Goal: Information Seeking & Learning: Learn about a topic

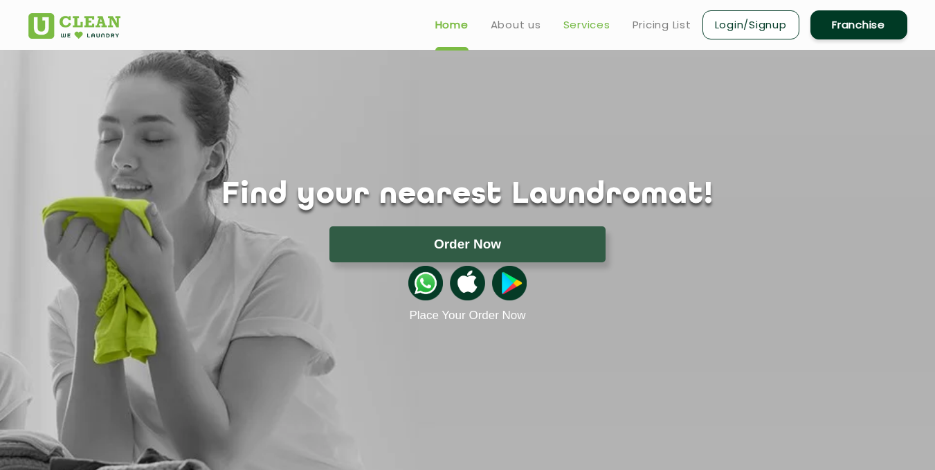
click at [596, 23] on link "Services" at bounding box center [586, 25] width 47 height 17
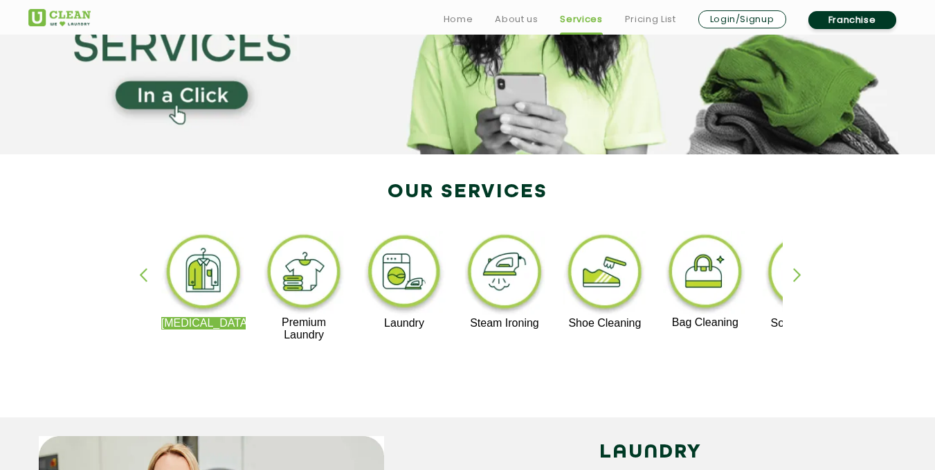
scroll to position [208, 0]
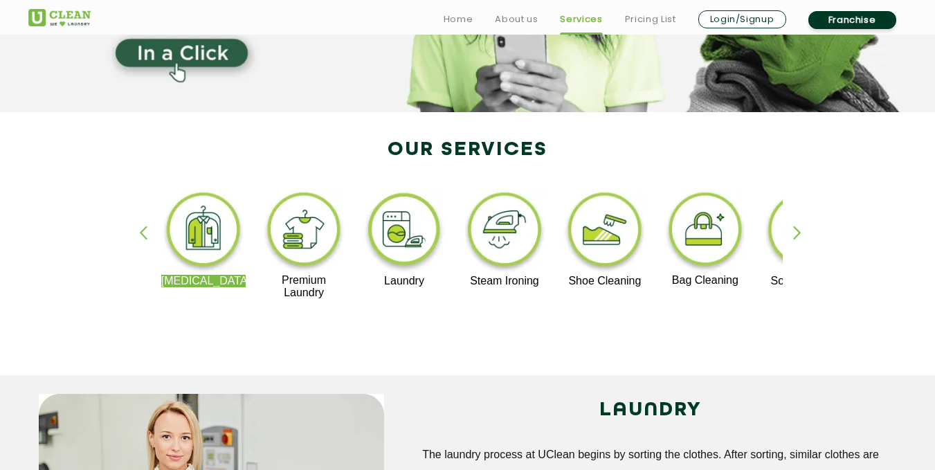
click at [609, 237] on img at bounding box center [605, 232] width 85 height 86
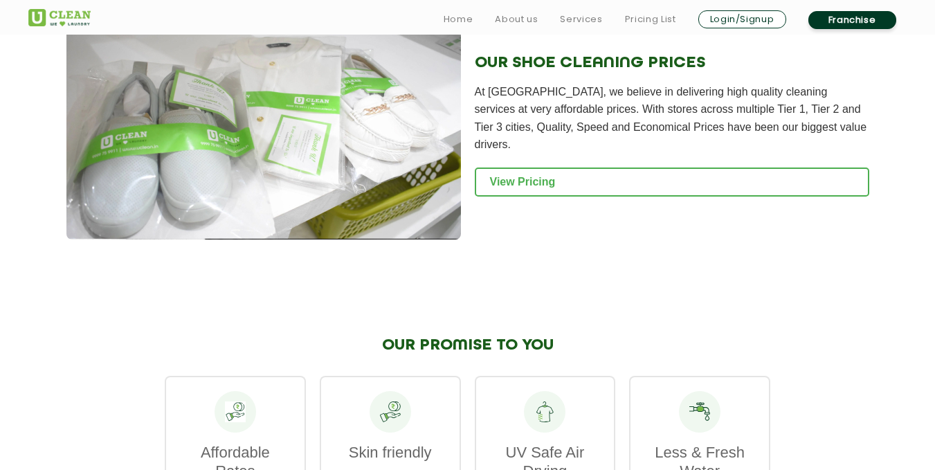
scroll to position [1453, 0]
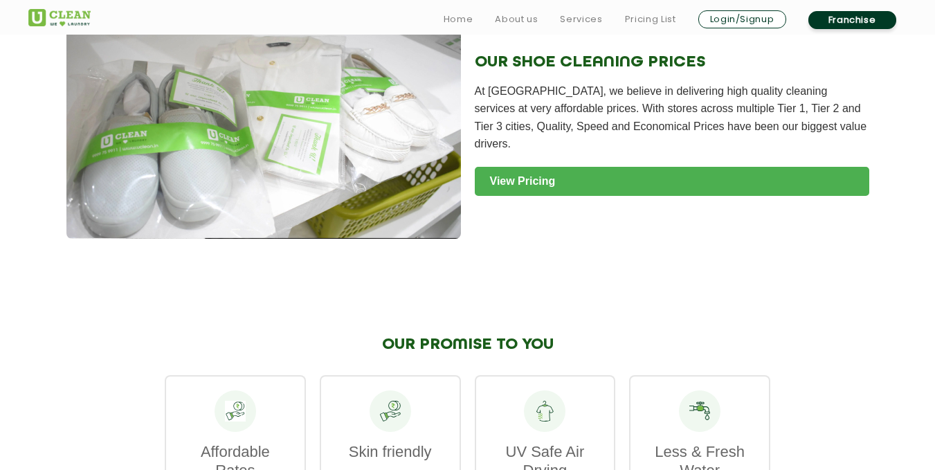
click at [534, 175] on link "View Pricing" at bounding box center [672, 181] width 394 height 29
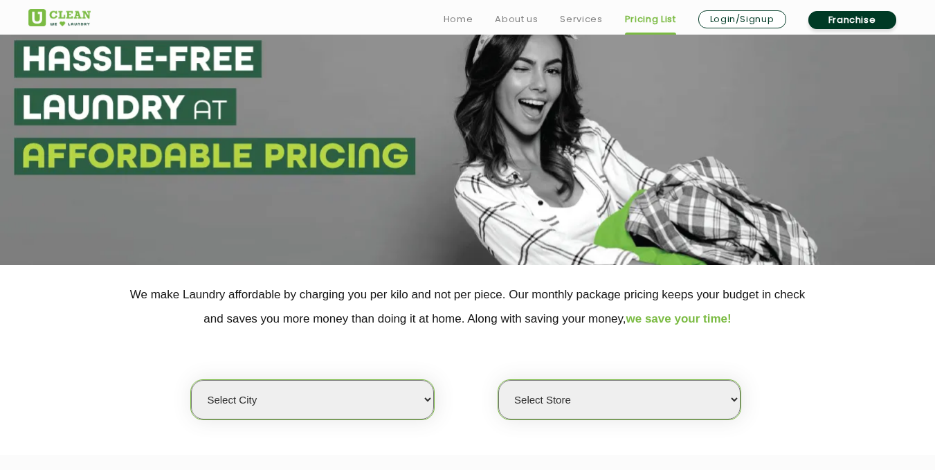
scroll to position [208, 0]
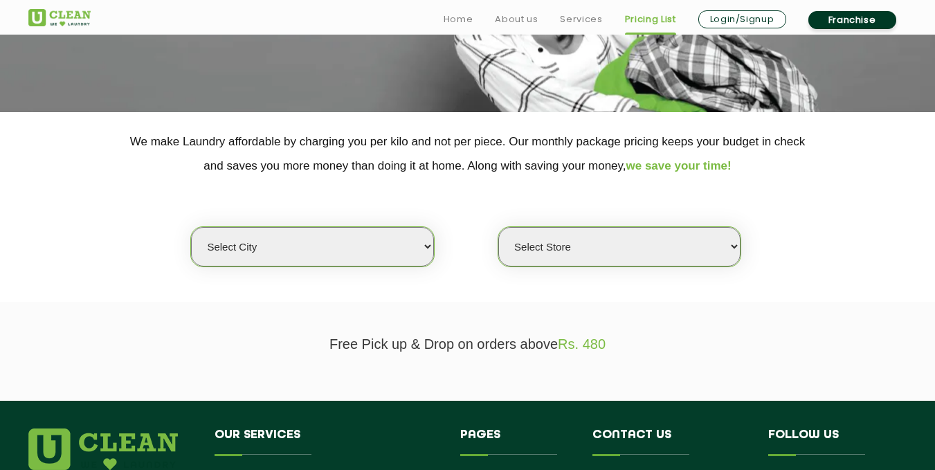
click at [397, 243] on select "Select city [GEOGRAPHIC_DATA] [GEOGRAPHIC_DATA] [GEOGRAPHIC_DATA] [GEOGRAPHIC_D…" at bounding box center [312, 246] width 242 height 39
select select "8"
click at [191, 227] on select "Select city [GEOGRAPHIC_DATA] [GEOGRAPHIC_DATA] [GEOGRAPHIC_DATA] [GEOGRAPHIC_D…" at bounding box center [312, 246] width 242 height 39
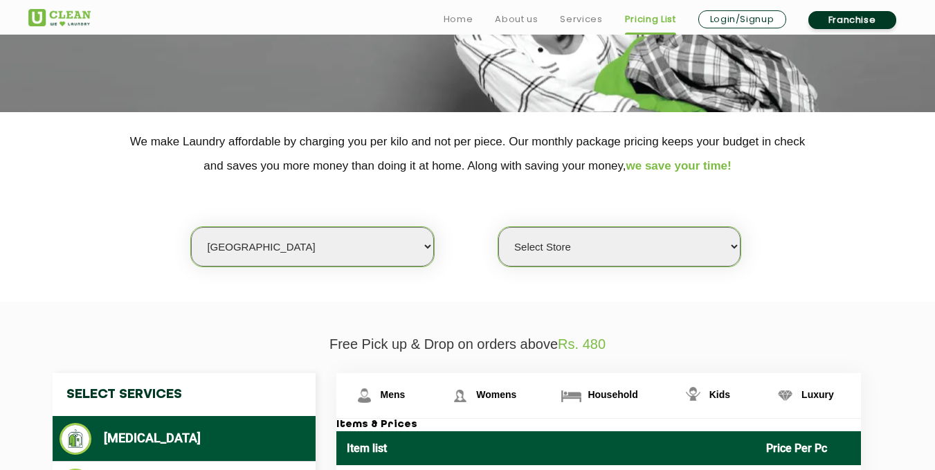
click at [560, 246] on select "Select Store [GEOGRAPHIC_DATA] [GEOGRAPHIC_DATA] [GEOGRAPHIC_DATA] [GEOGRAPHIC_…" at bounding box center [619, 246] width 242 height 39
select select "268"
click at [498, 227] on select "Select Store [GEOGRAPHIC_DATA] [GEOGRAPHIC_DATA] [GEOGRAPHIC_DATA] [GEOGRAPHIC_…" at bounding box center [619, 246] width 242 height 39
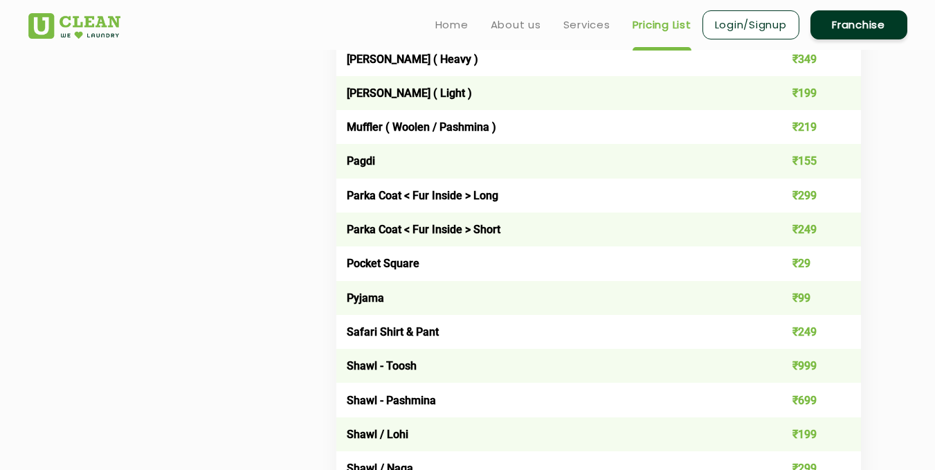
scroll to position [1453, 0]
